Goal: Information Seeking & Learning: Learn about a topic

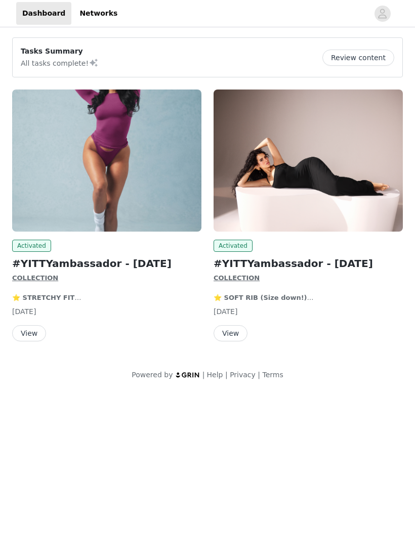
click at [30, 332] on button "View" at bounding box center [29, 333] width 34 height 16
click at [313, 258] on h2 "#YITTYambassador - [DATE]" at bounding box center [307, 263] width 189 height 15
click at [232, 329] on button "View" at bounding box center [230, 333] width 34 height 16
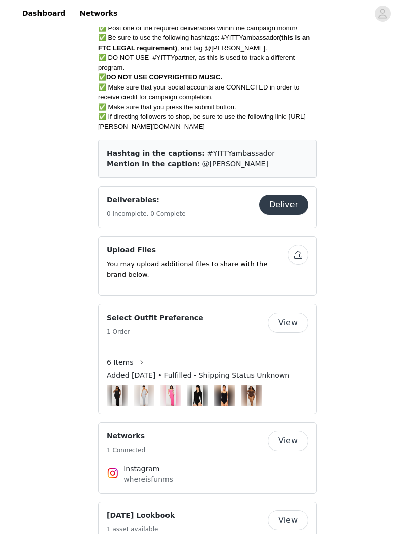
scroll to position [473, 0]
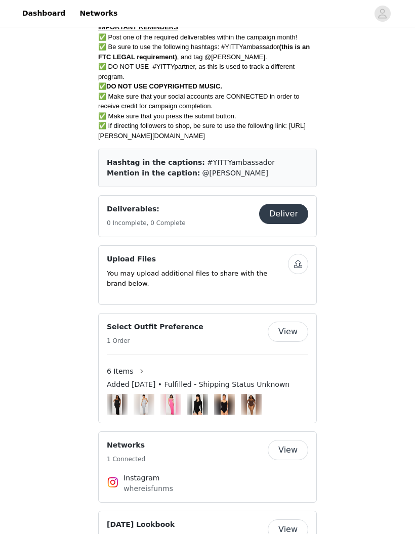
click at [293, 322] on button "View" at bounding box center [287, 332] width 40 height 20
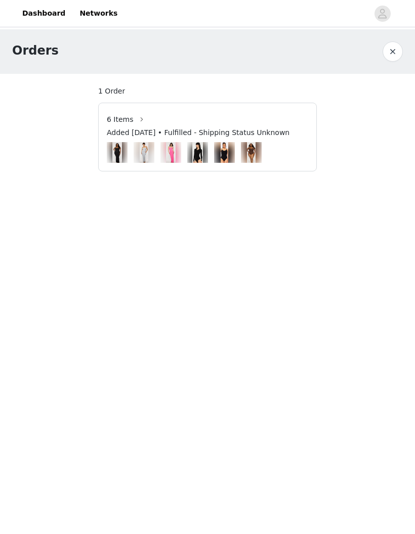
click at [397, 48] on button "button" at bounding box center [392, 51] width 20 height 20
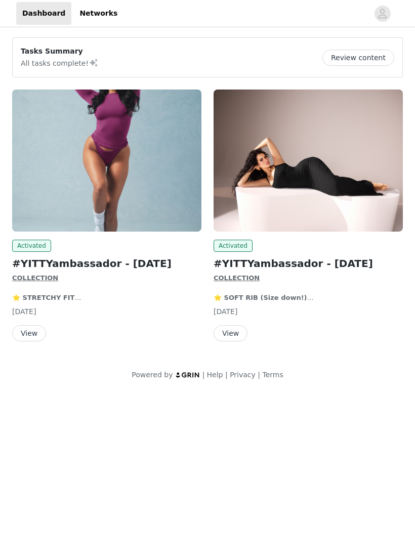
click at [372, 56] on button "Review content" at bounding box center [358, 58] width 72 height 16
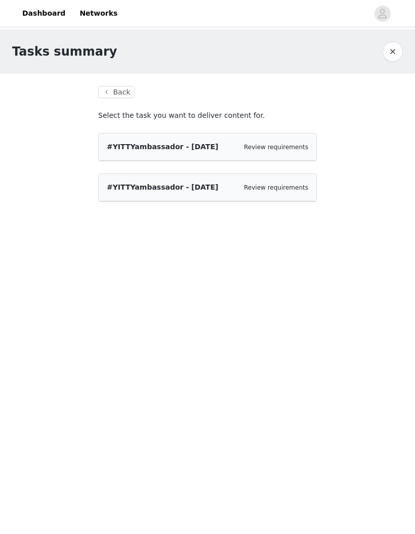
click at [117, 97] on button "Back" at bounding box center [116, 92] width 36 height 12
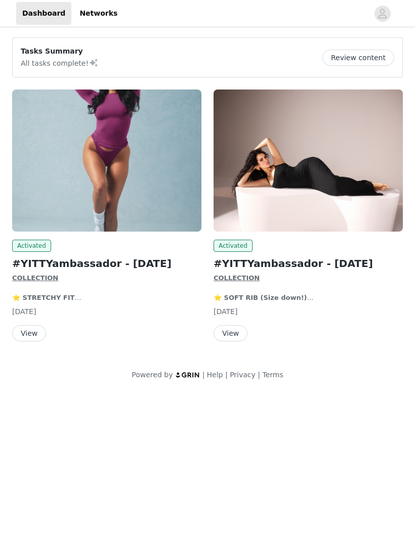
click at [30, 190] on img at bounding box center [106, 160] width 189 height 142
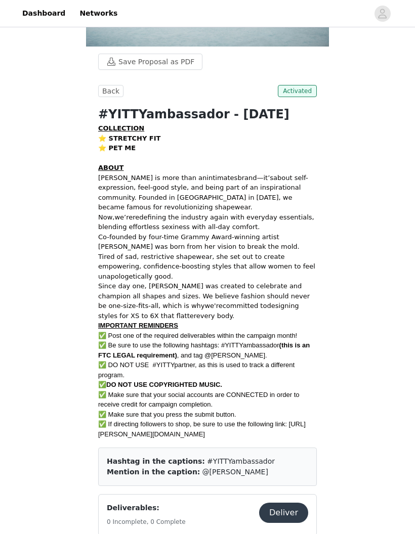
scroll to position [307, 0]
